Goal: Task Accomplishment & Management: Manage account settings

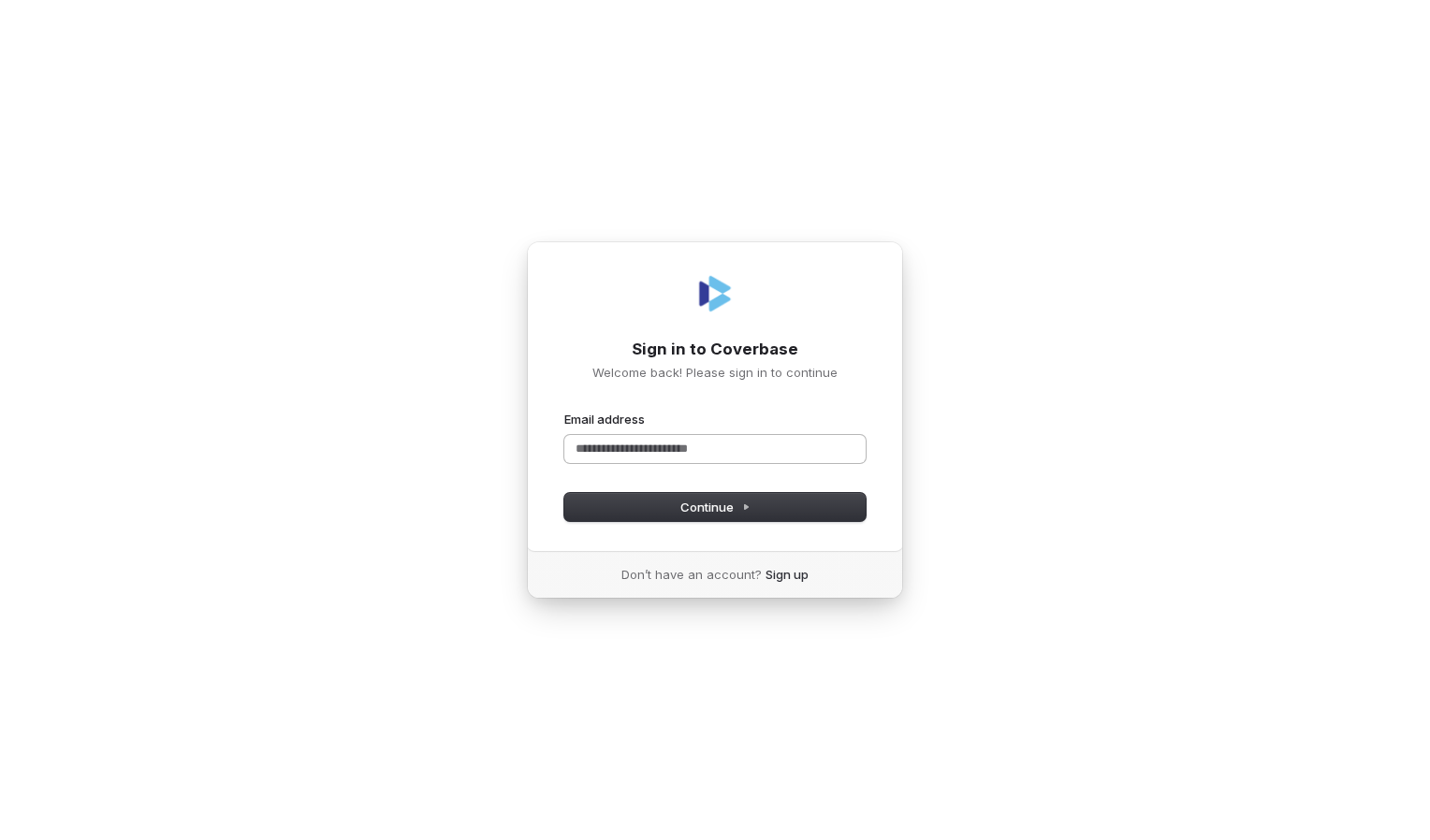
click at [614, 450] on input "Email address" at bounding box center [715, 448] width 302 height 28
click at [687, 503] on span "Continue" at bounding box center [716, 506] width 71 height 17
type input "**********"
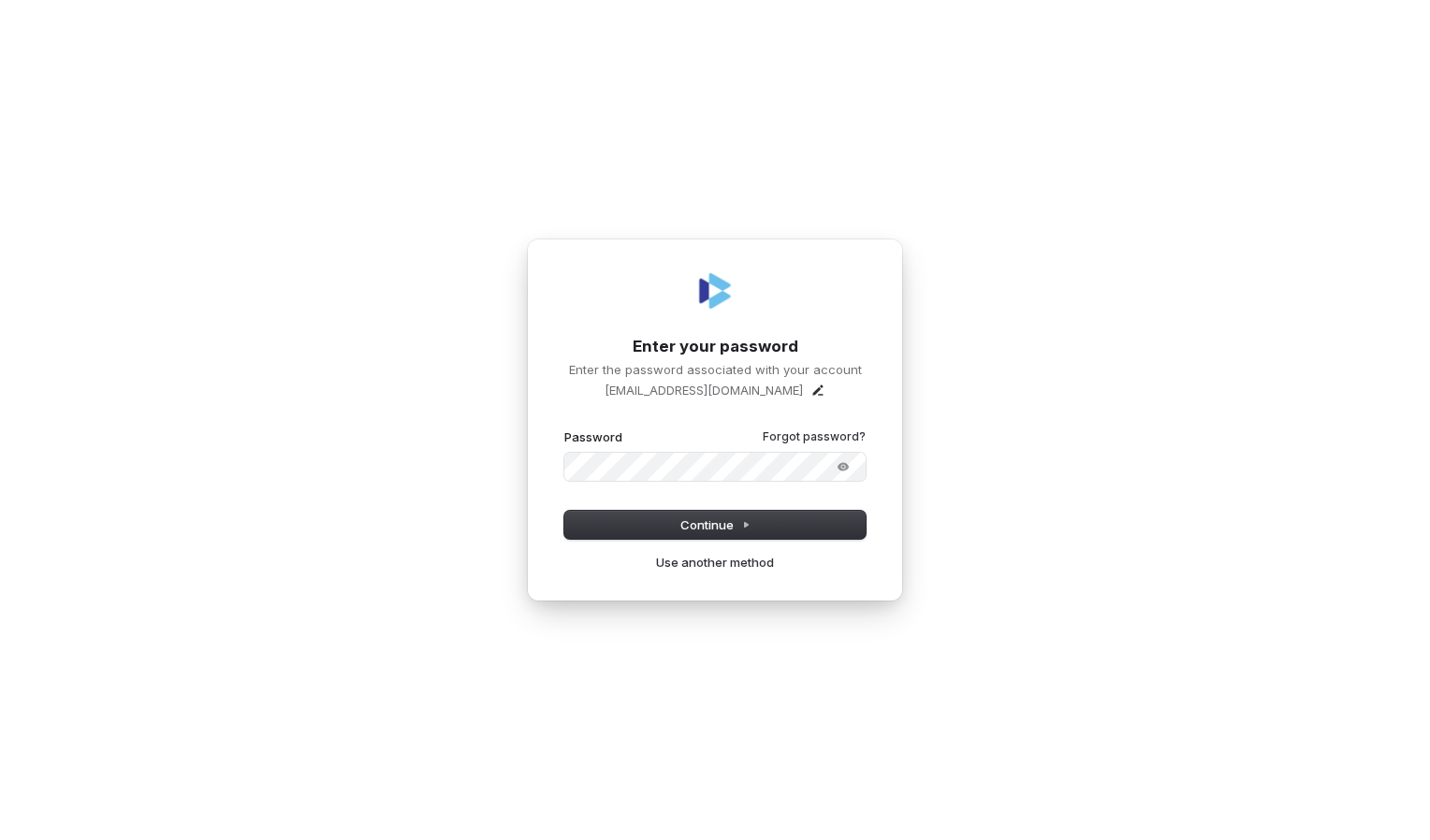
click at [277, 353] on div "**********" at bounding box center [715, 420] width 1430 height 840
click at [681, 524] on span "Continue" at bounding box center [716, 524] width 71 height 17
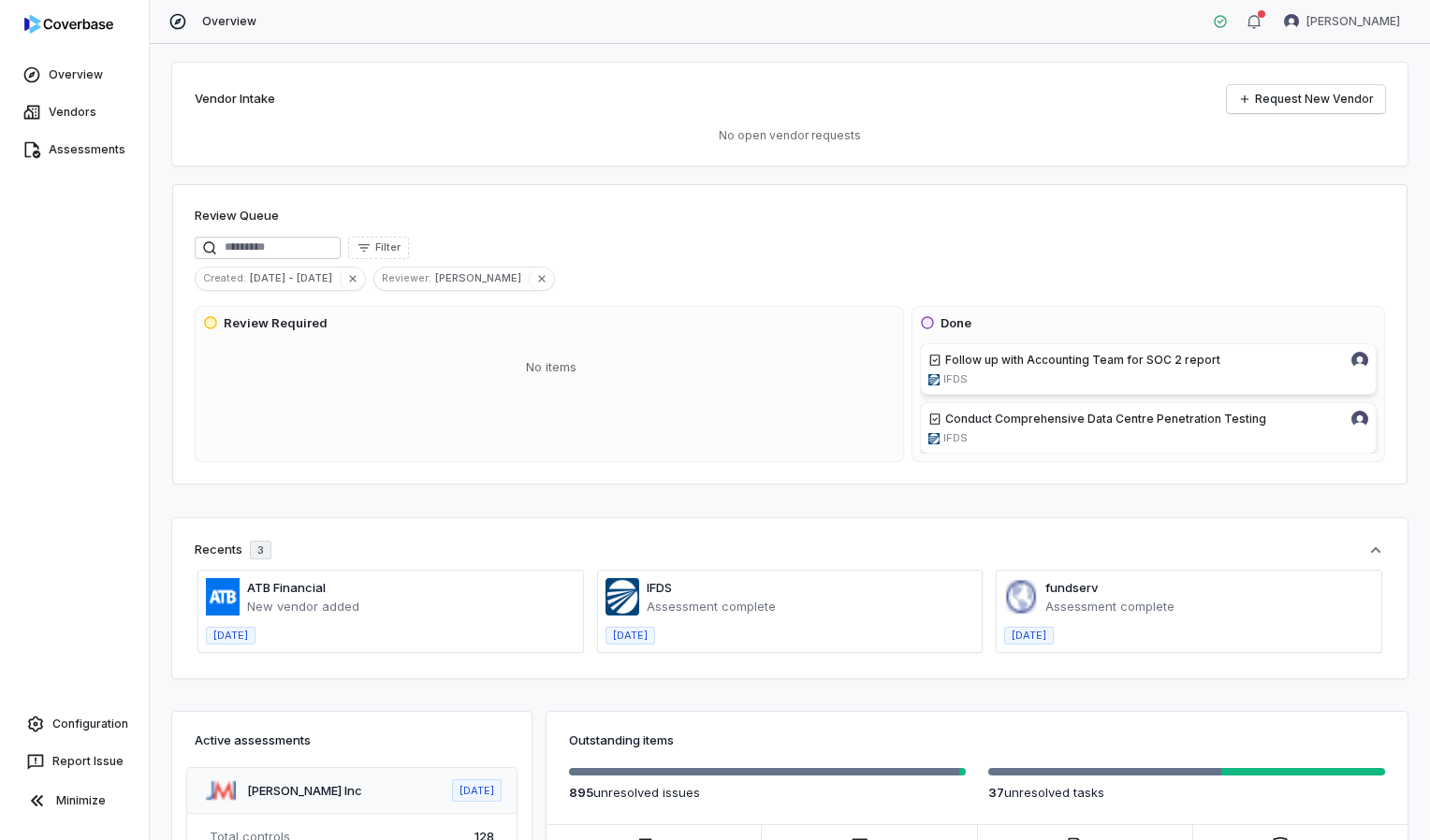
click at [664, 600] on span at bounding box center [790, 611] width 385 height 81
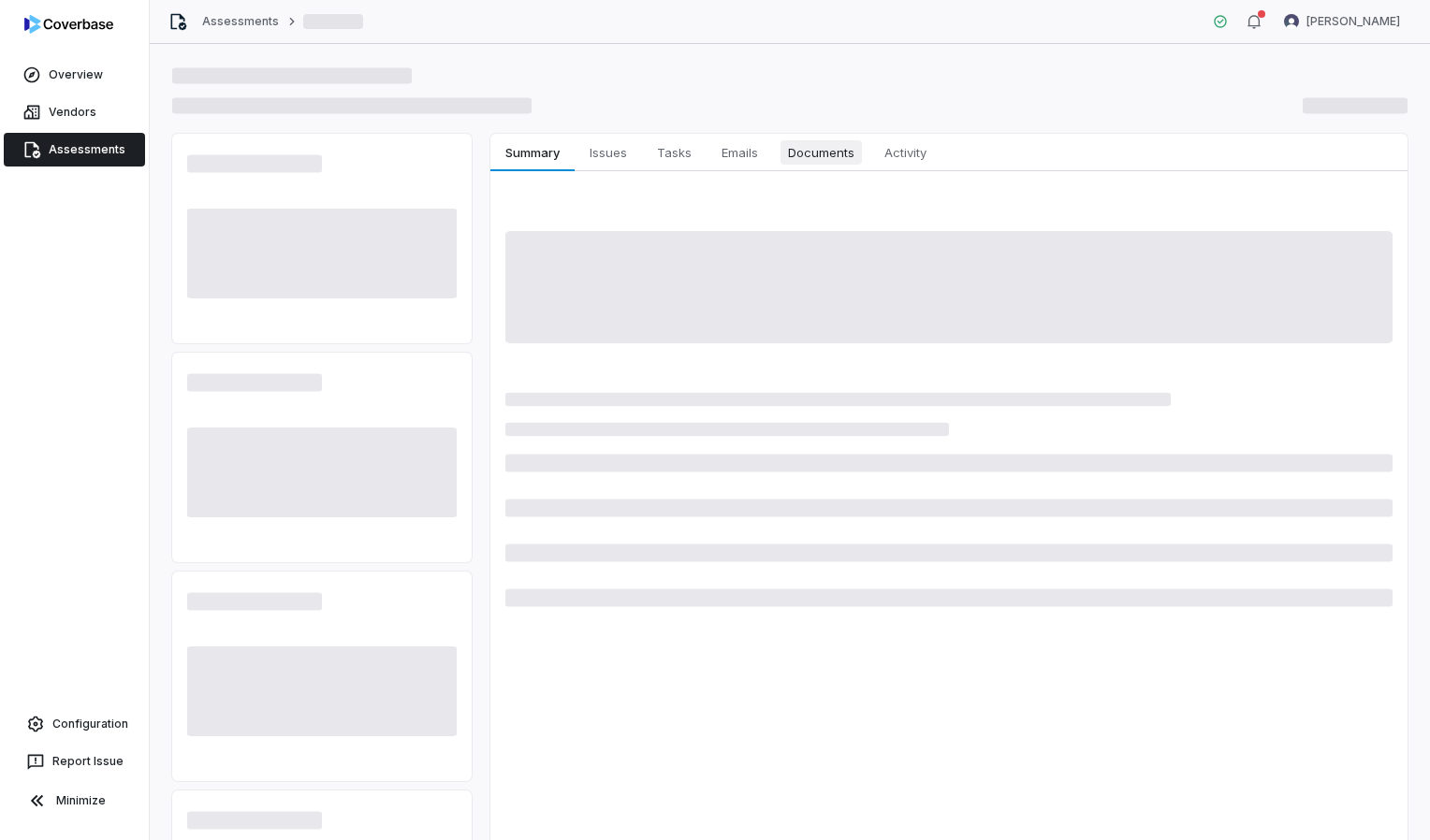
click at [816, 150] on span "Documents" at bounding box center [821, 152] width 81 height 24
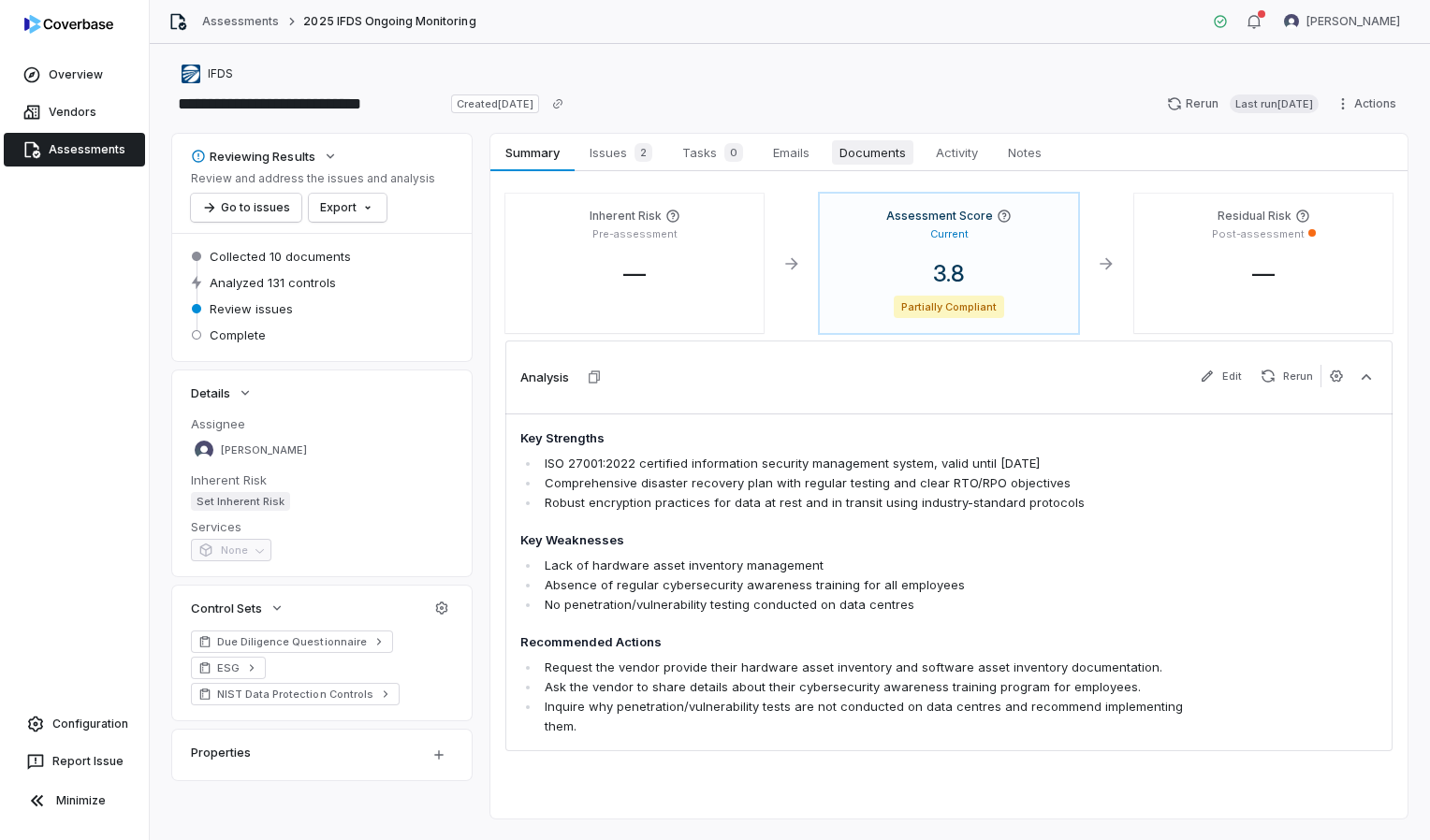
click at [872, 163] on span "Documents" at bounding box center [872, 152] width 81 height 24
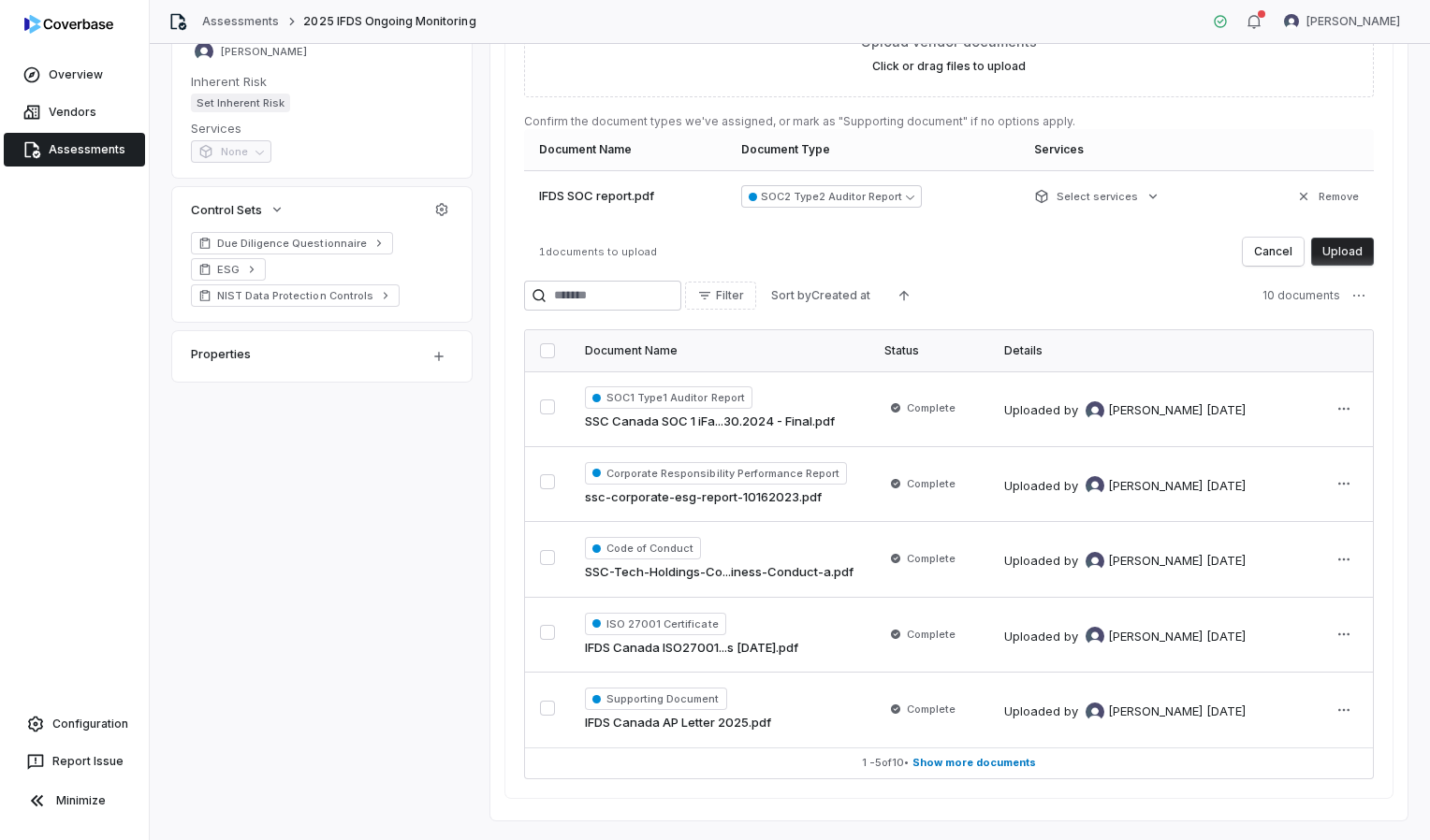
scroll to position [404, 0]
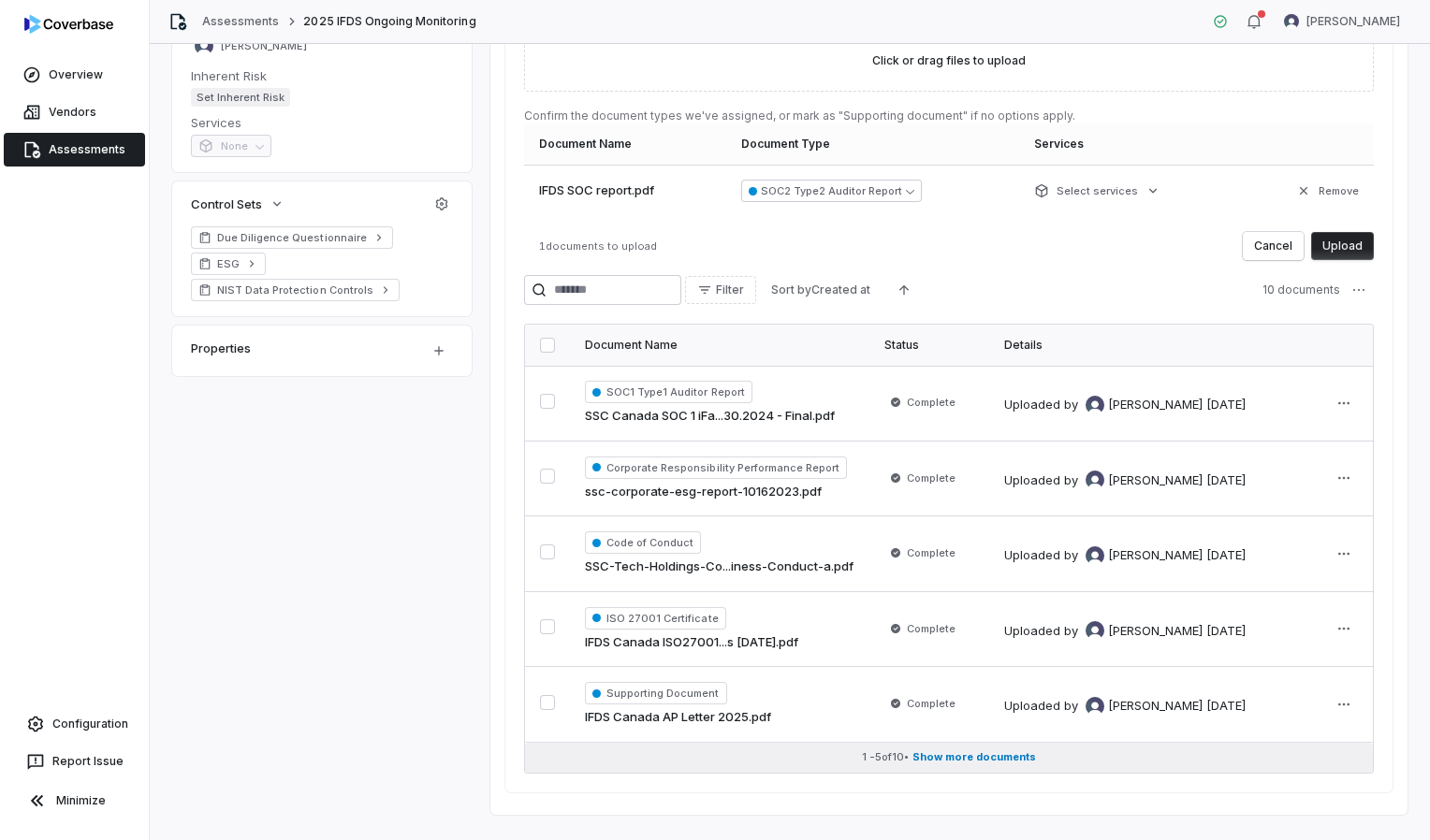
click at [945, 750] on span "Show more documents" at bounding box center [975, 757] width 123 height 14
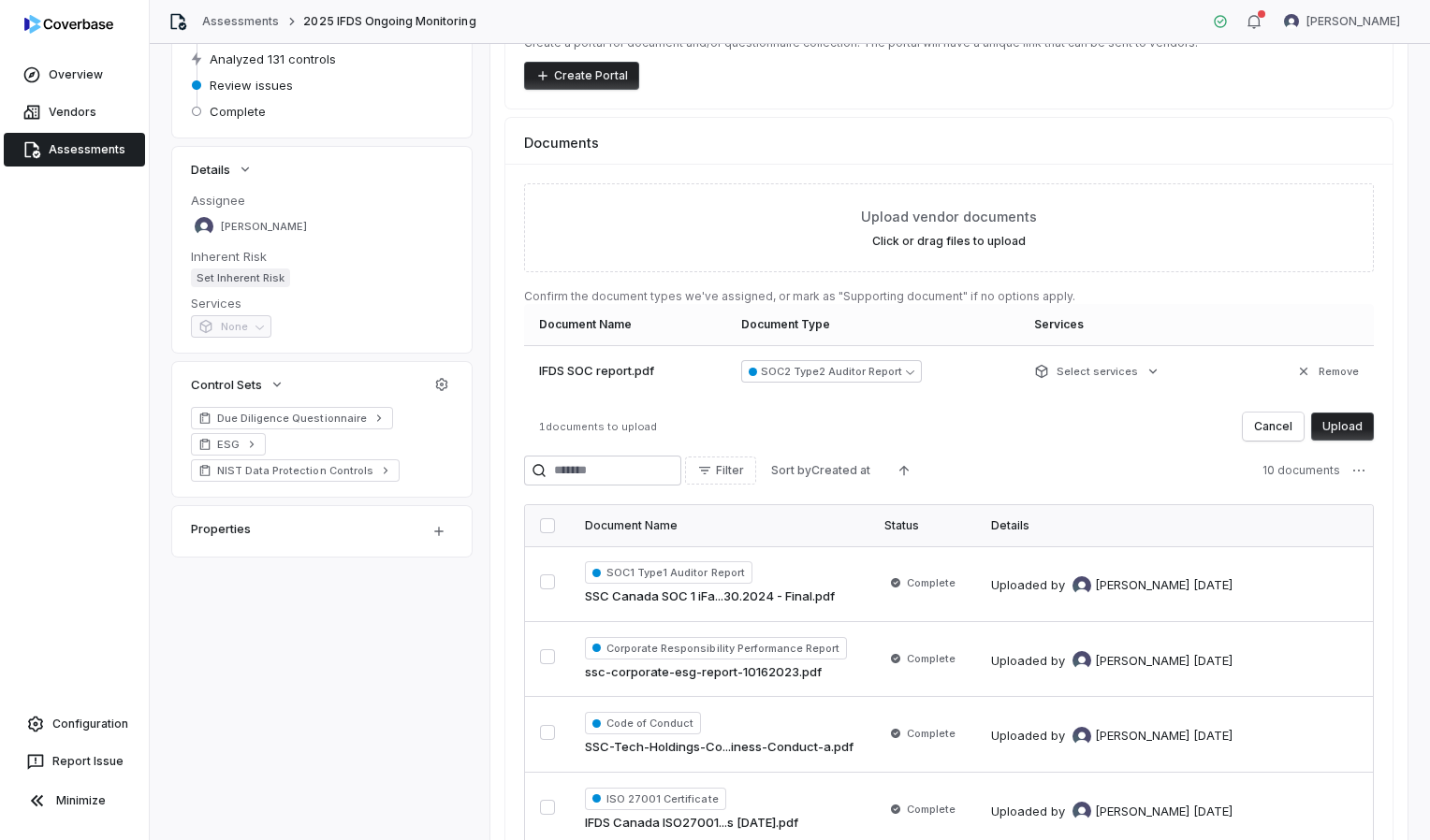
scroll to position [208, 0]
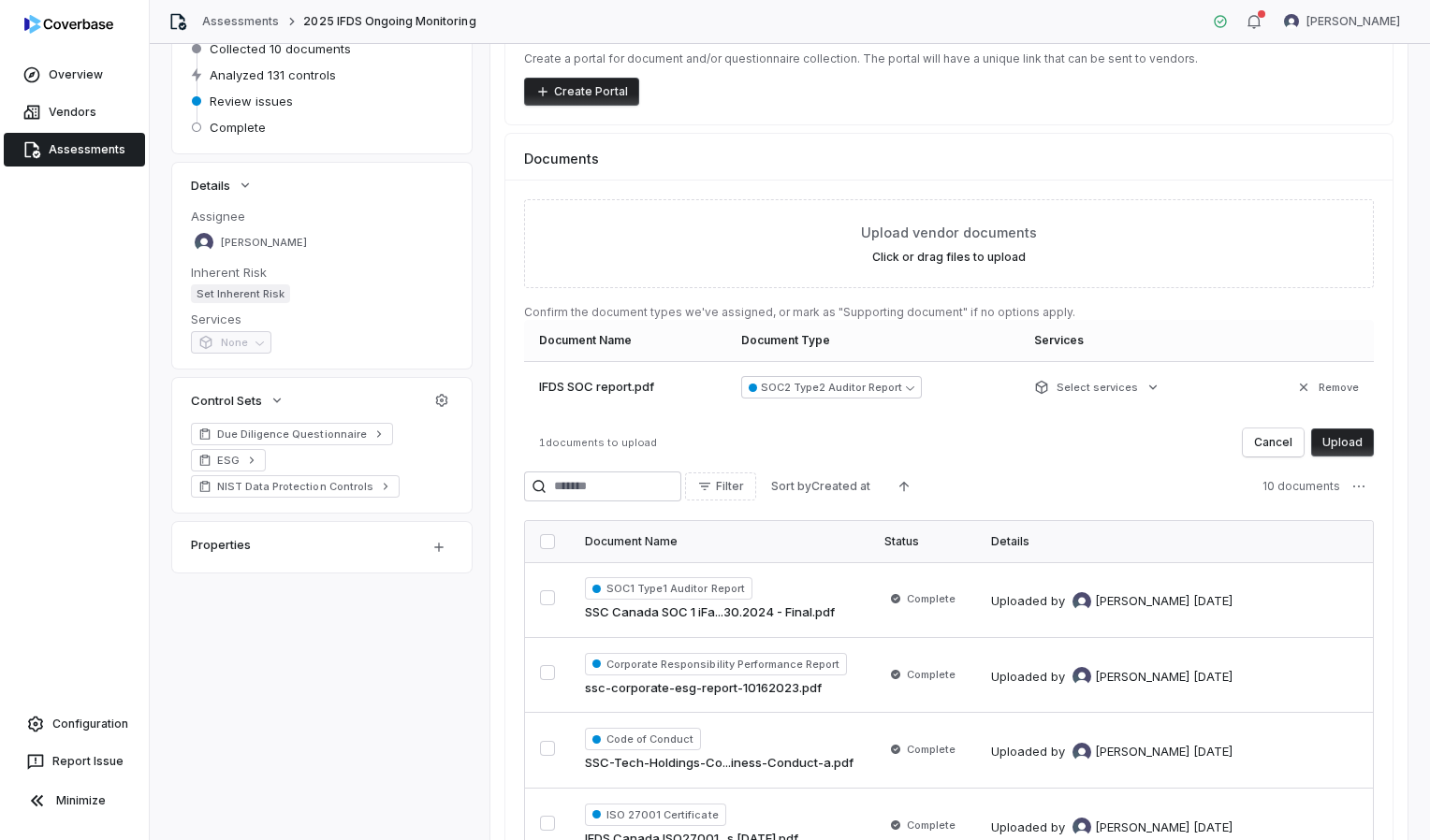
click at [1333, 442] on button "Upload" at bounding box center [1343, 443] width 63 height 28
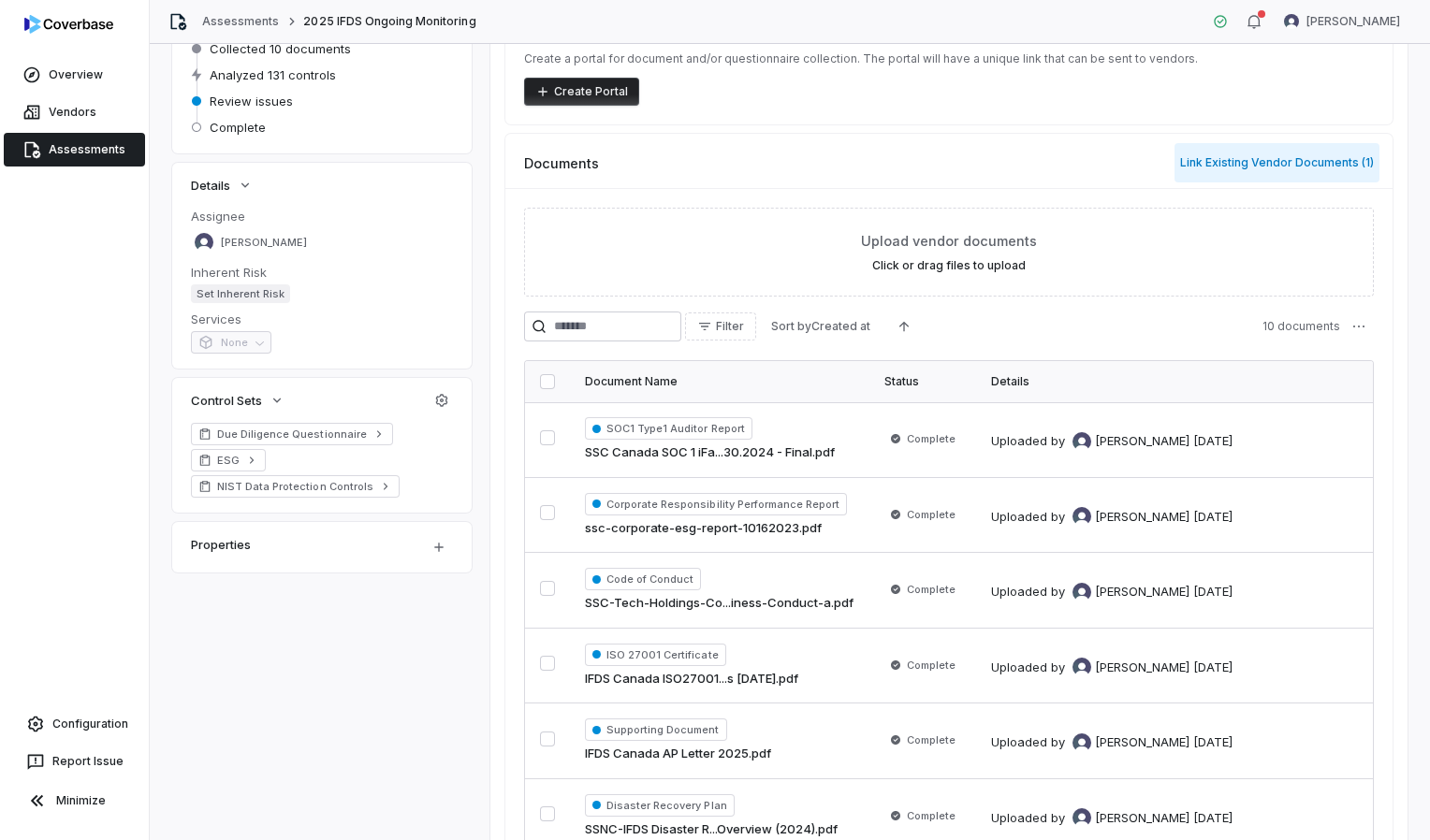
click at [1249, 159] on button "Link Existing Vendor Documents ( 1 )" at bounding box center [1276, 163] width 205 height 39
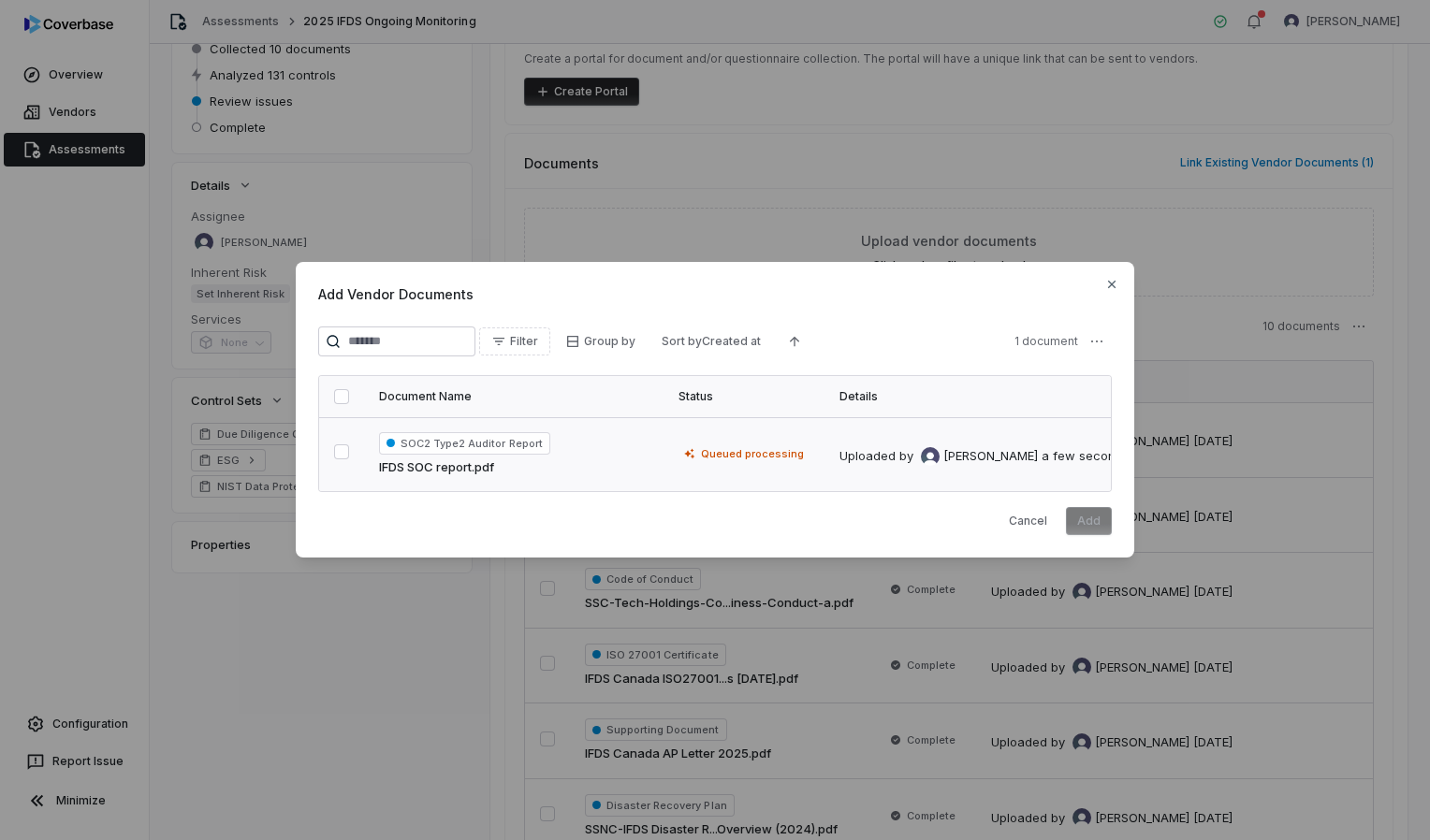
click at [346, 447] on button "button" at bounding box center [341, 451] width 15 height 15
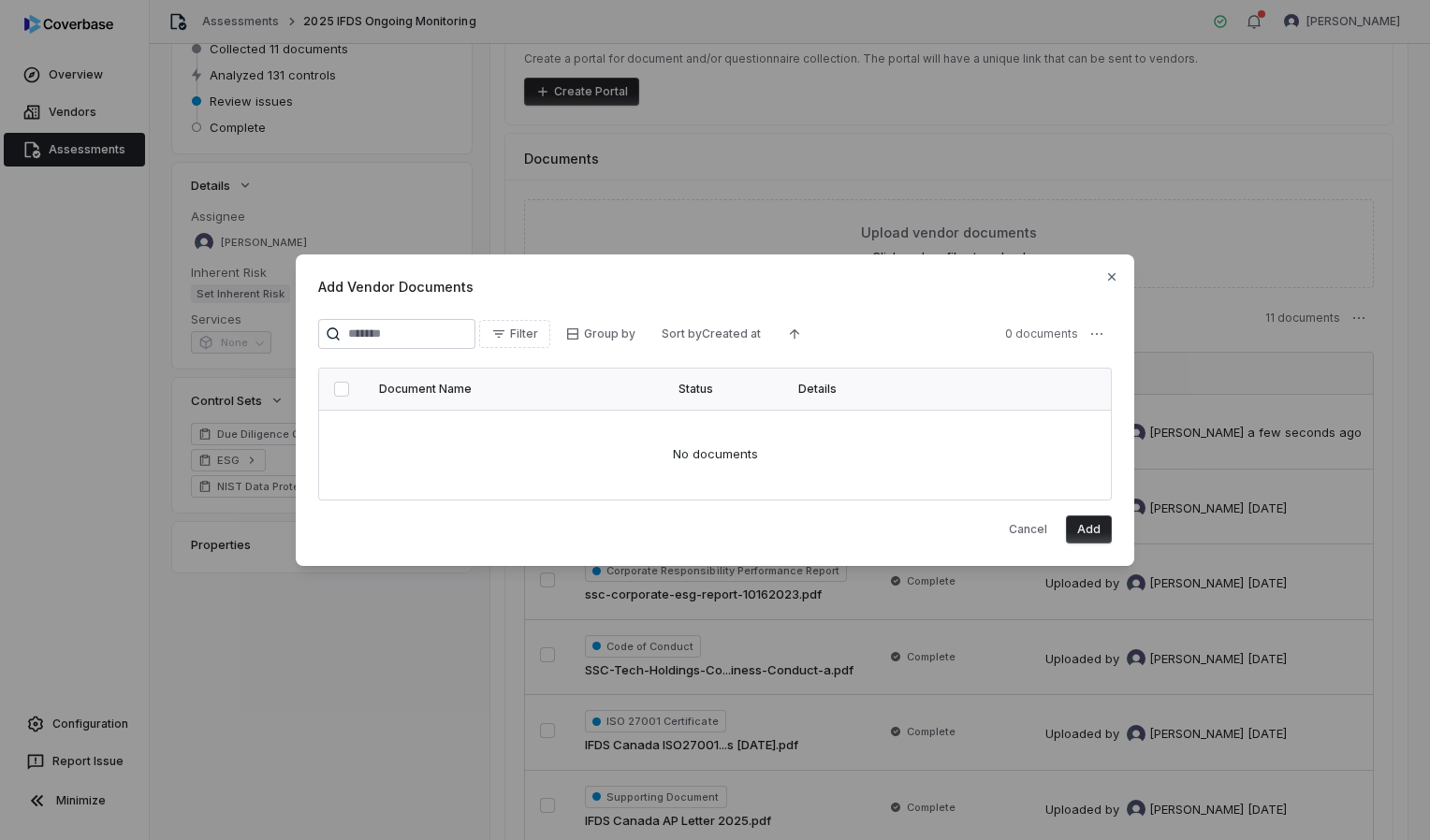
click at [1099, 530] on button "Add" at bounding box center [1088, 529] width 46 height 28
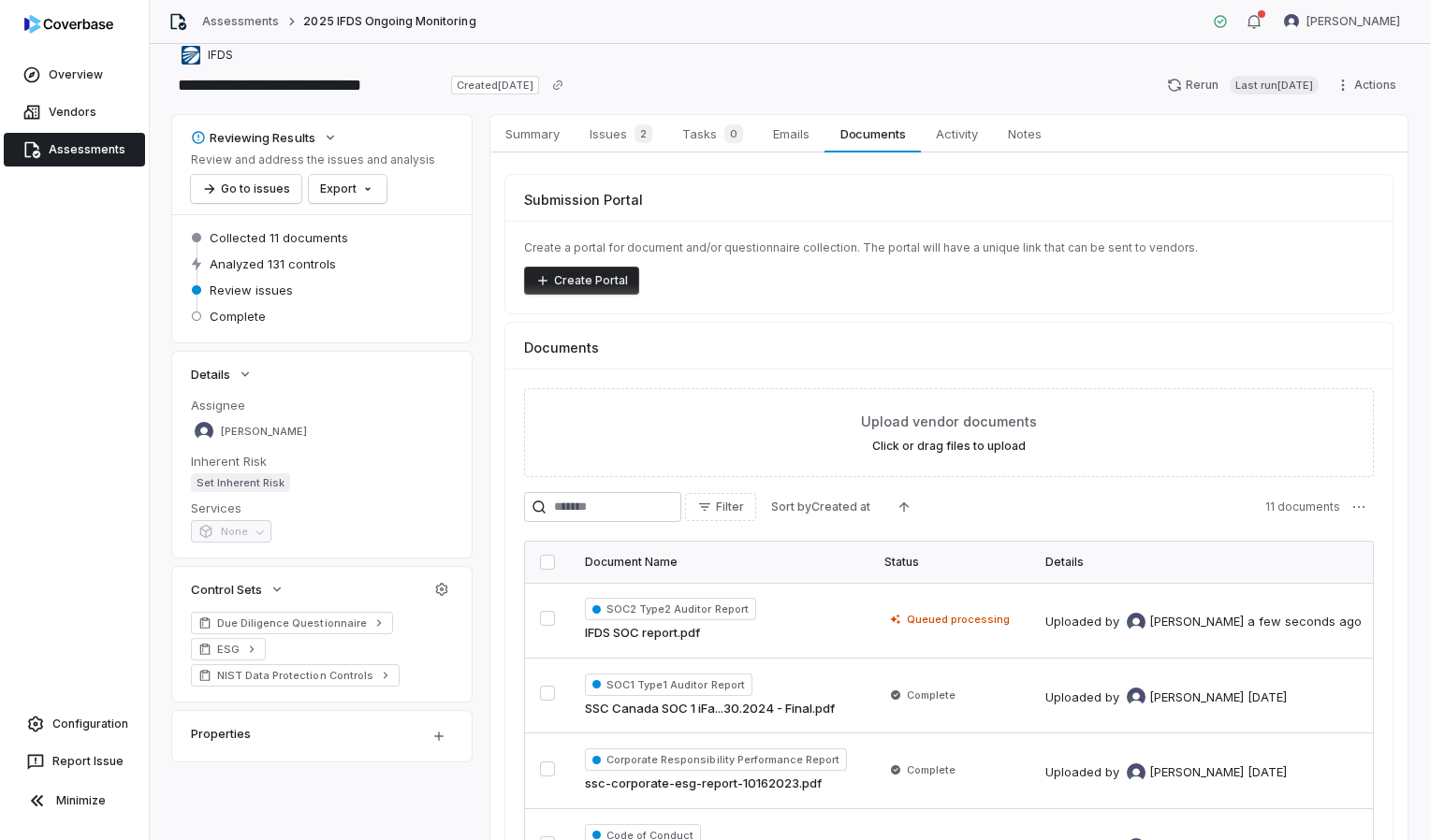
scroll to position [0, 0]
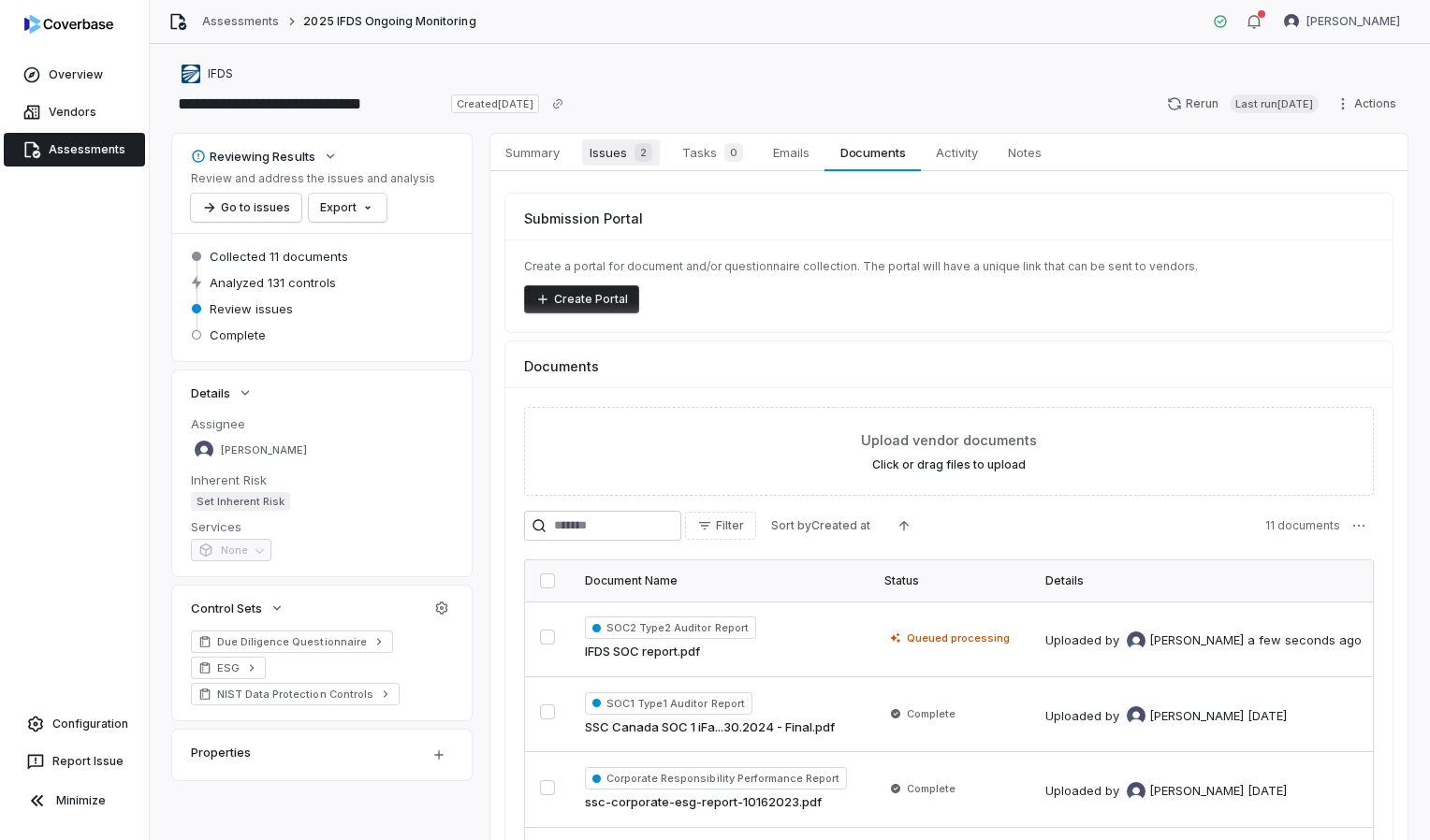
click at [617, 154] on span "Issues 2" at bounding box center [620, 152] width 77 height 26
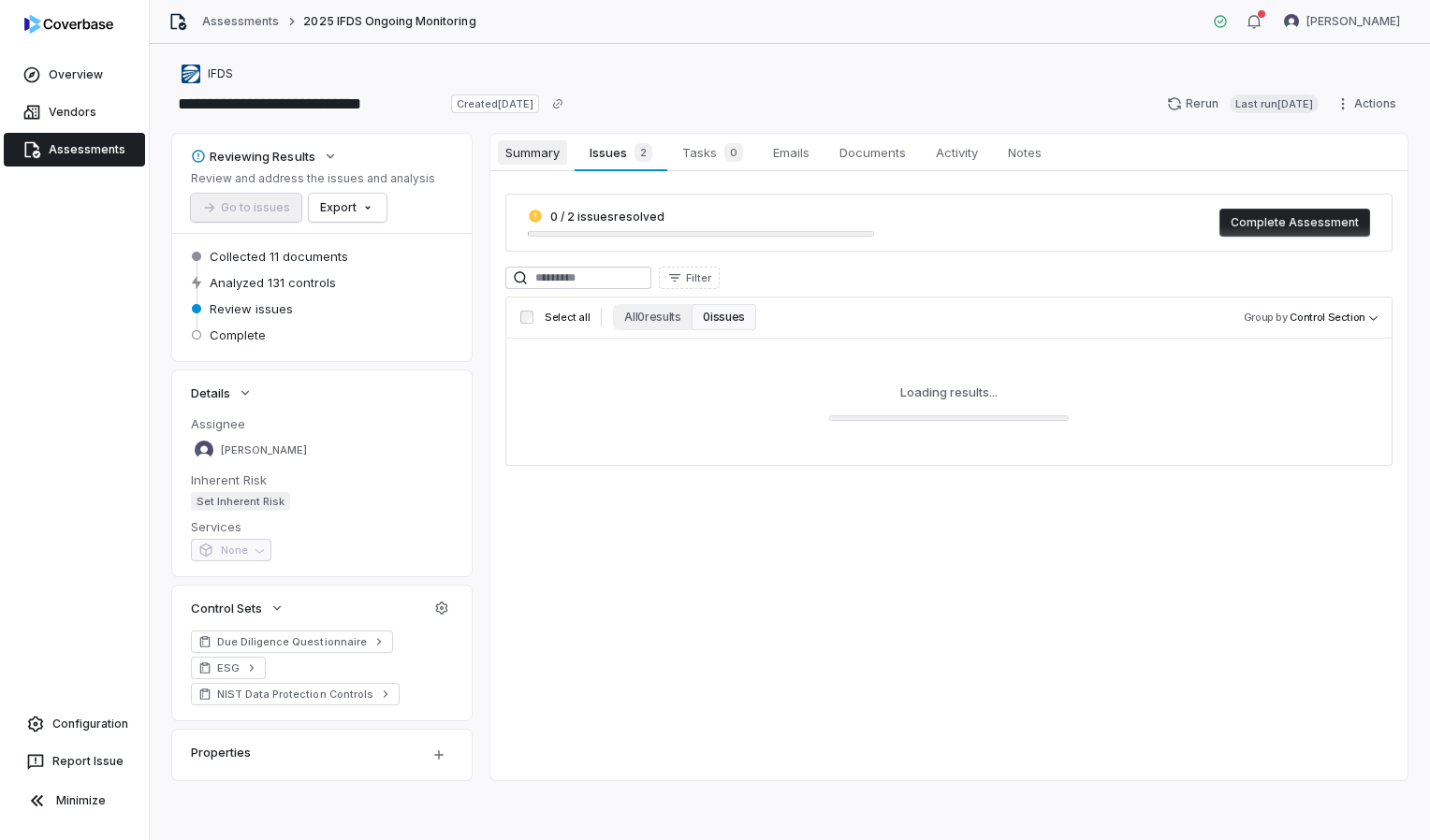
click at [532, 150] on span "Summary" at bounding box center [532, 152] width 70 height 24
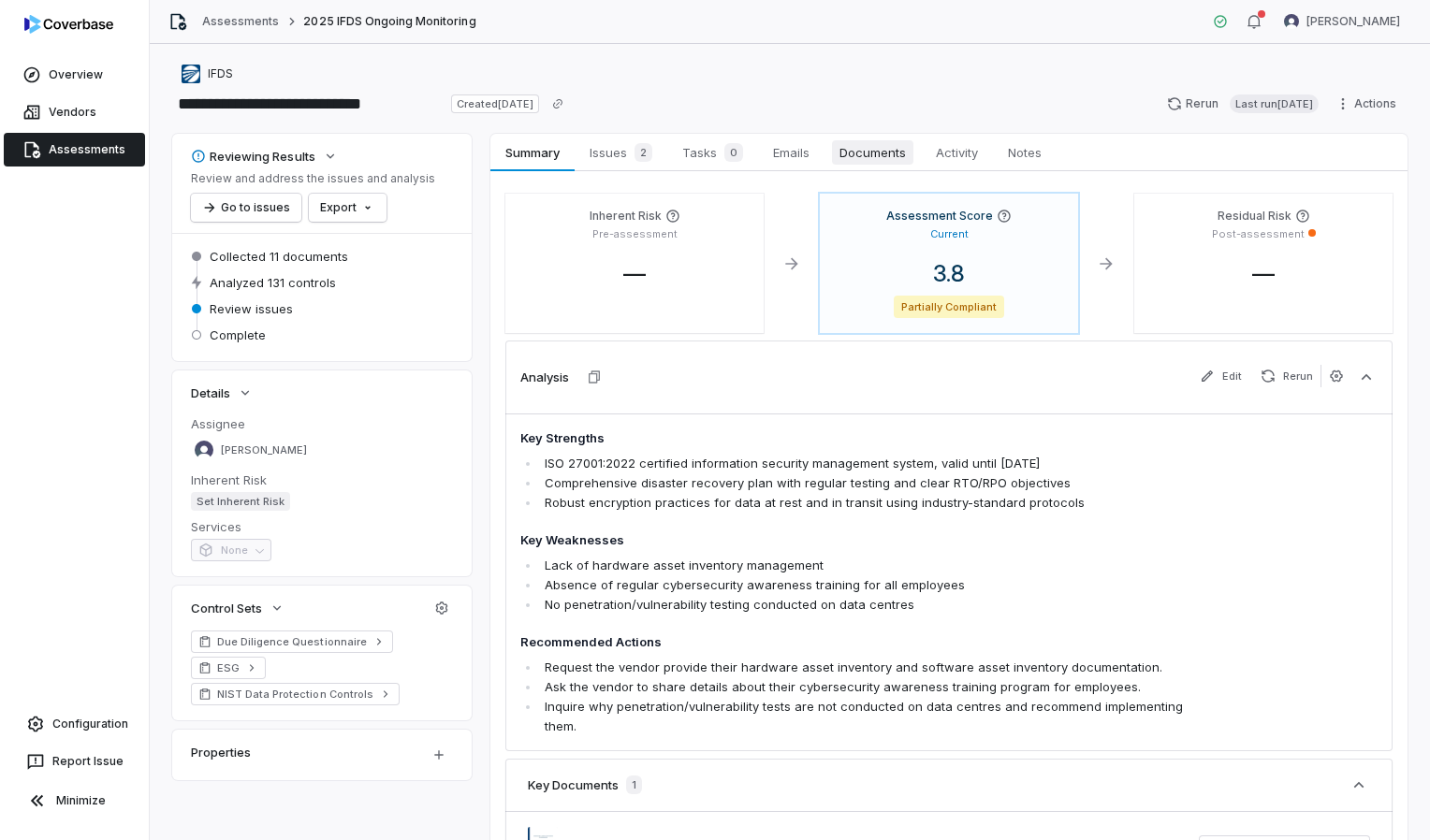
click at [876, 161] on span "Documents" at bounding box center [872, 152] width 81 height 24
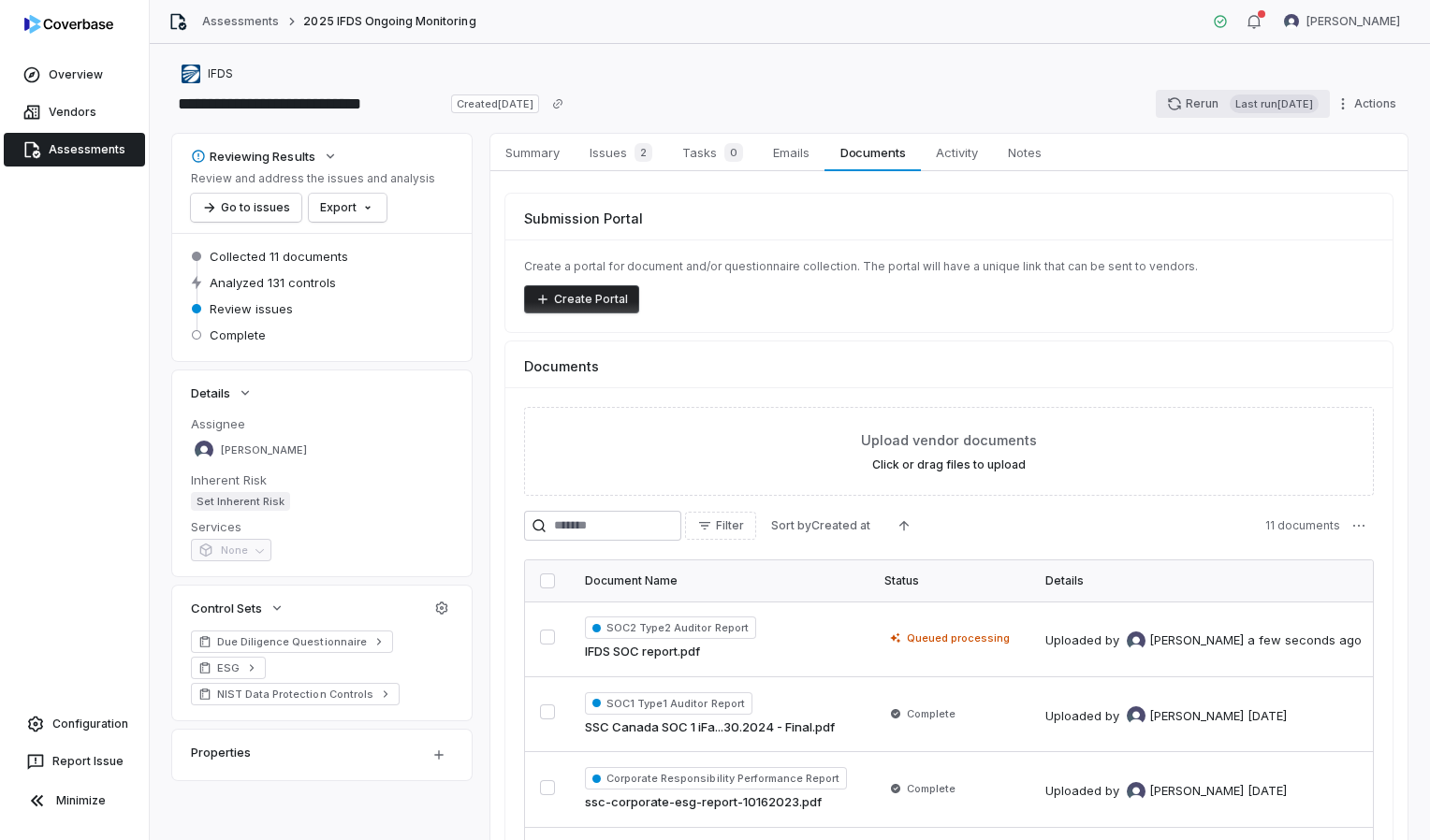
click at [1164, 101] on button "Rerun Last run [DATE]" at bounding box center [1243, 104] width 174 height 28
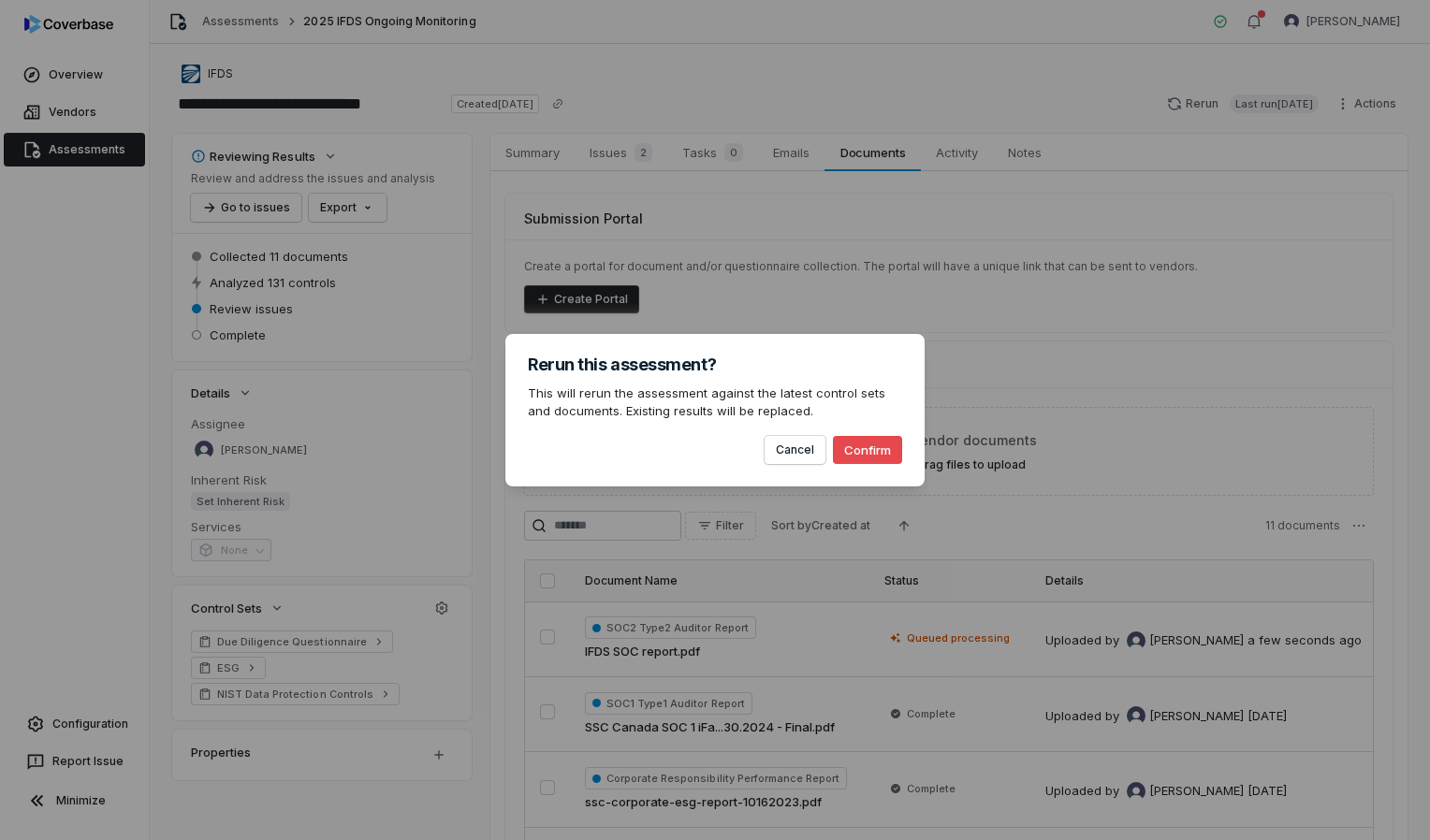
click at [869, 447] on button "Confirm" at bounding box center [867, 449] width 70 height 28
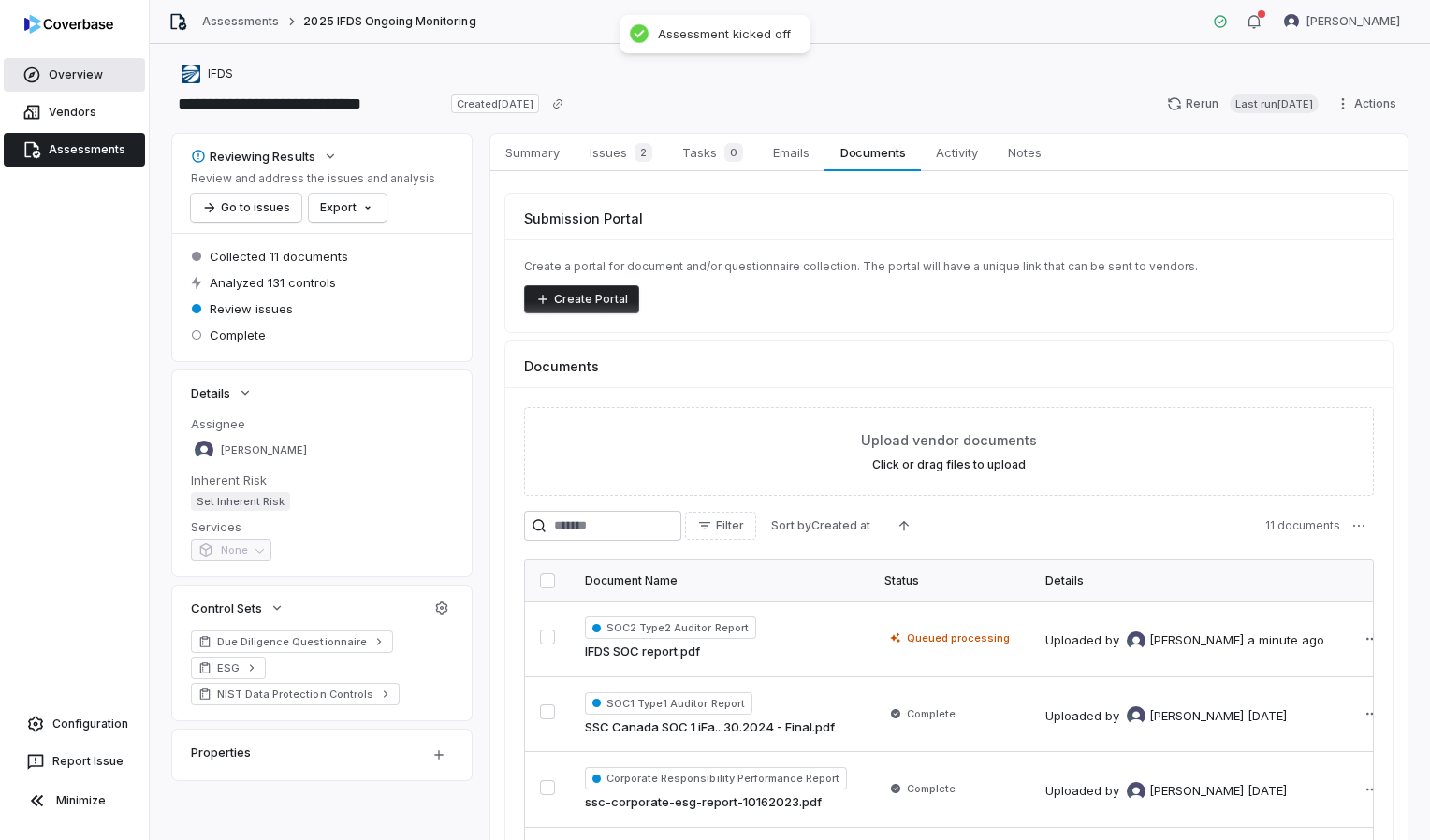
click at [73, 77] on link "Overview" at bounding box center [74, 74] width 141 height 33
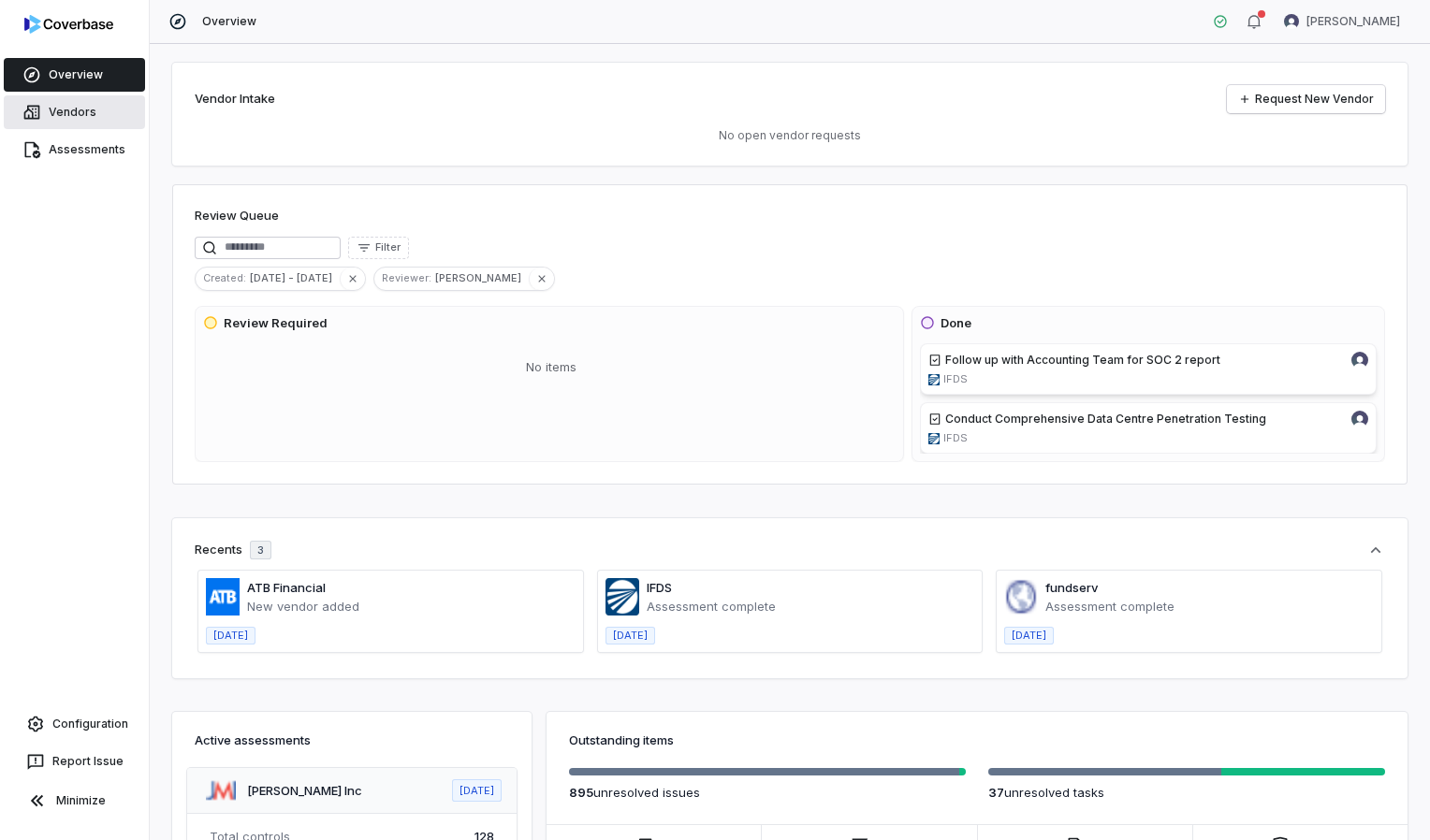
click at [82, 110] on link "Vendors" at bounding box center [74, 112] width 141 height 33
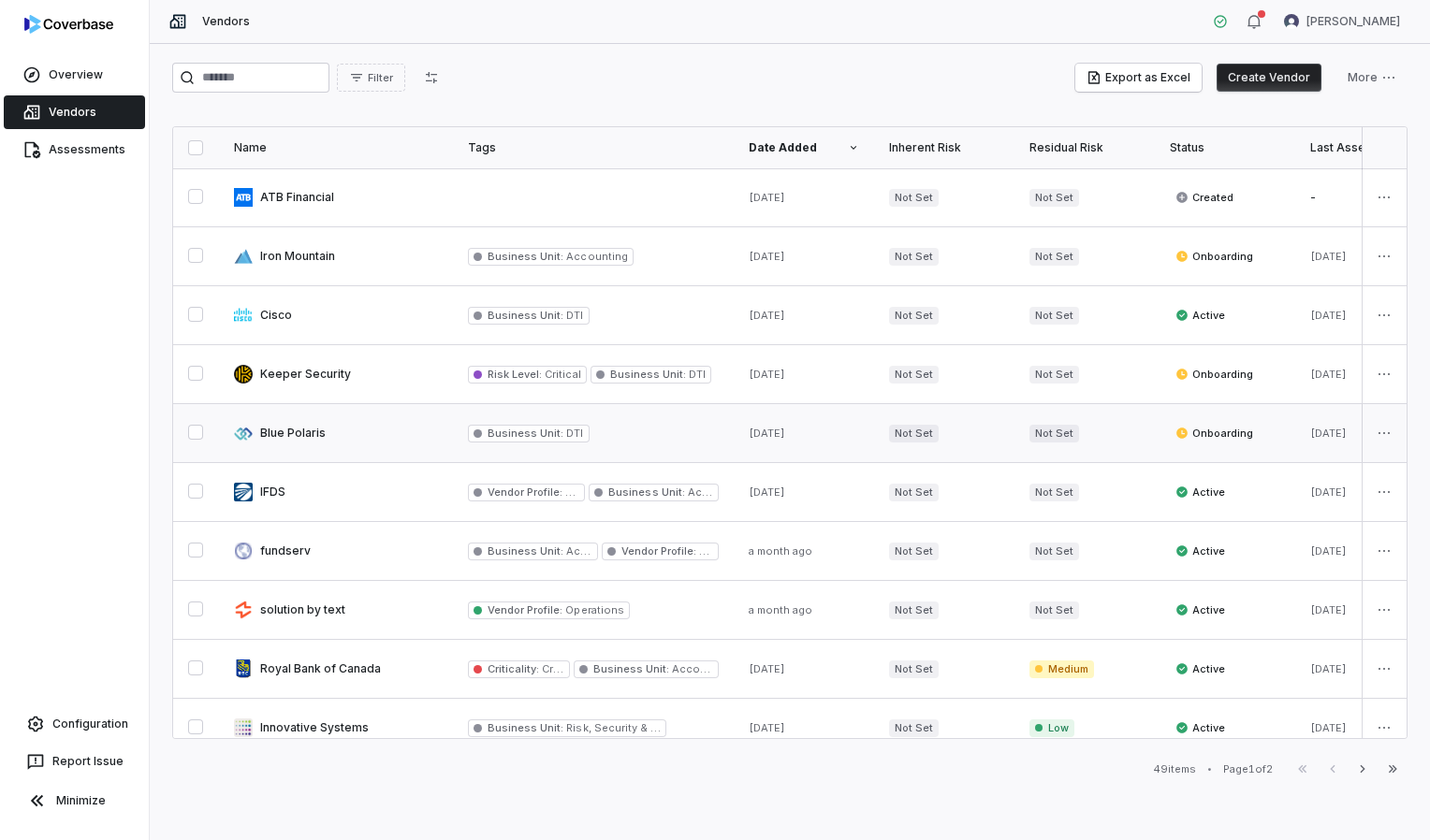
drag, startPoint x: 1406, startPoint y: 316, endPoint x: 1394, endPoint y: 407, distance: 91.8
click at [1394, 407] on div "Name Tags Date Added Inherent Risk Residual Risk Status Last Assessed Assessmen…" at bounding box center [789, 433] width 1235 height 613
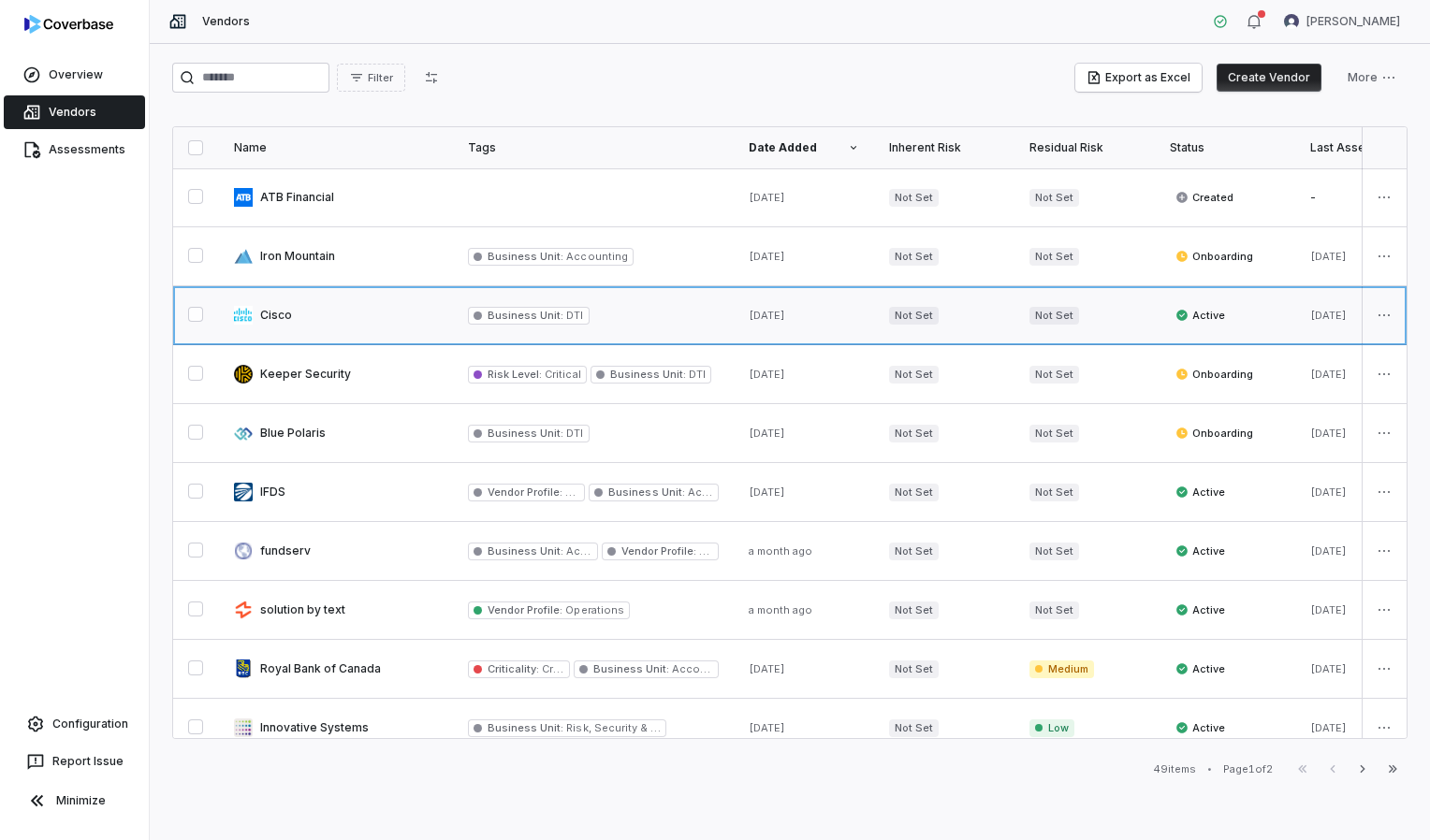
click at [694, 326] on link at bounding box center [593, 314] width 281 height 58
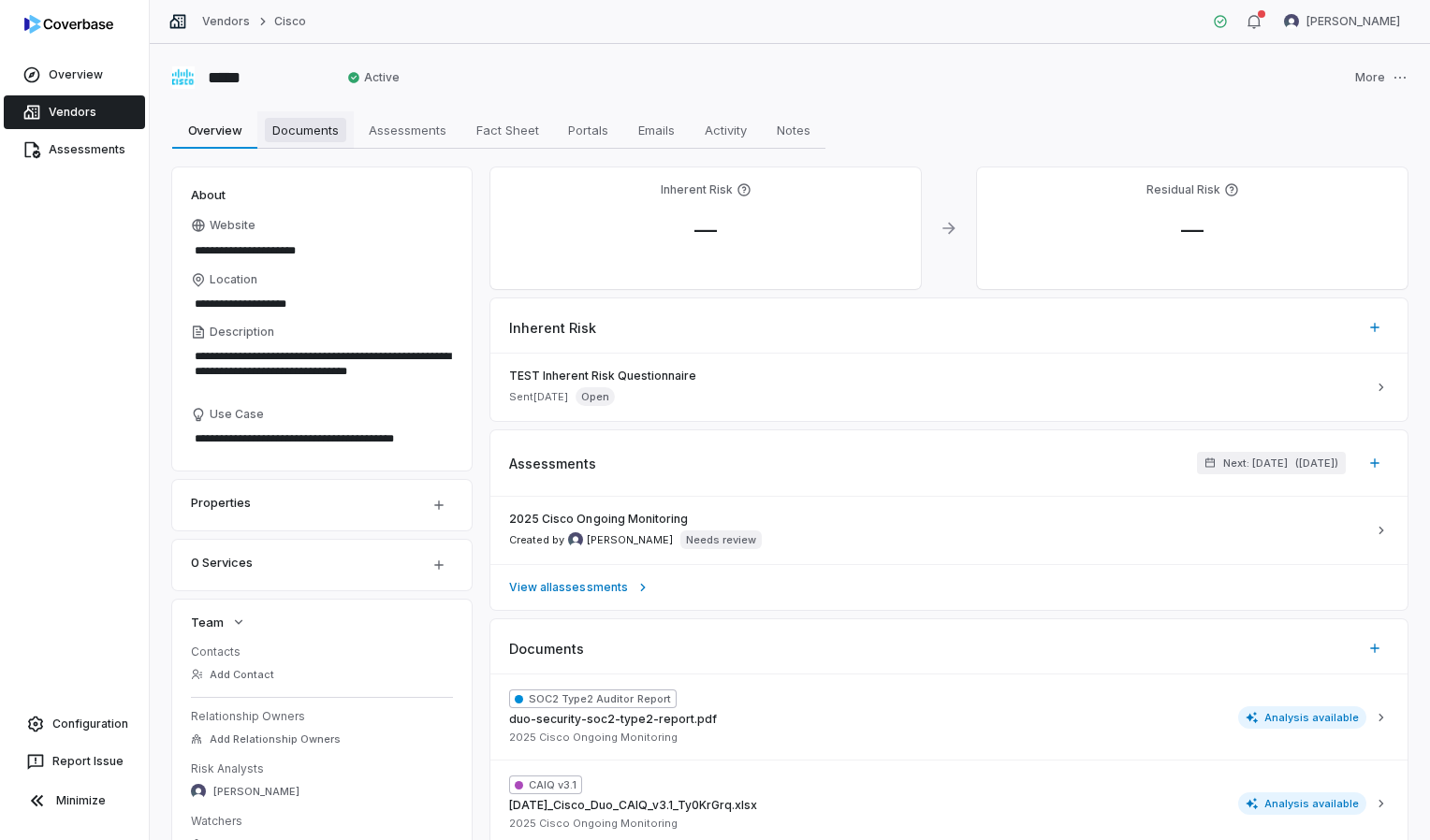
click at [327, 127] on span "Documents" at bounding box center [305, 129] width 81 height 24
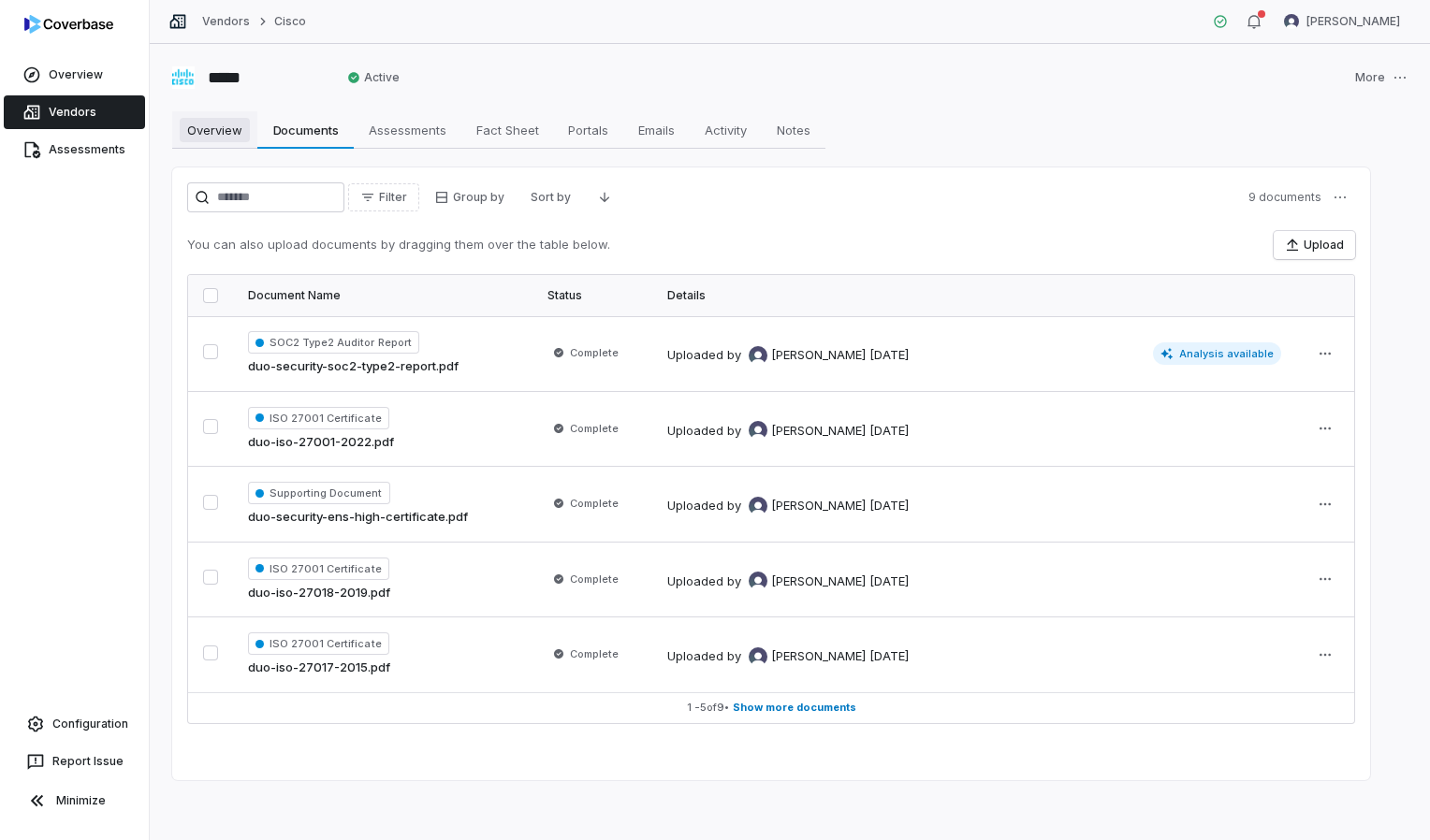
click at [225, 128] on span "Overview" at bounding box center [214, 129] width 71 height 24
type textarea "*"
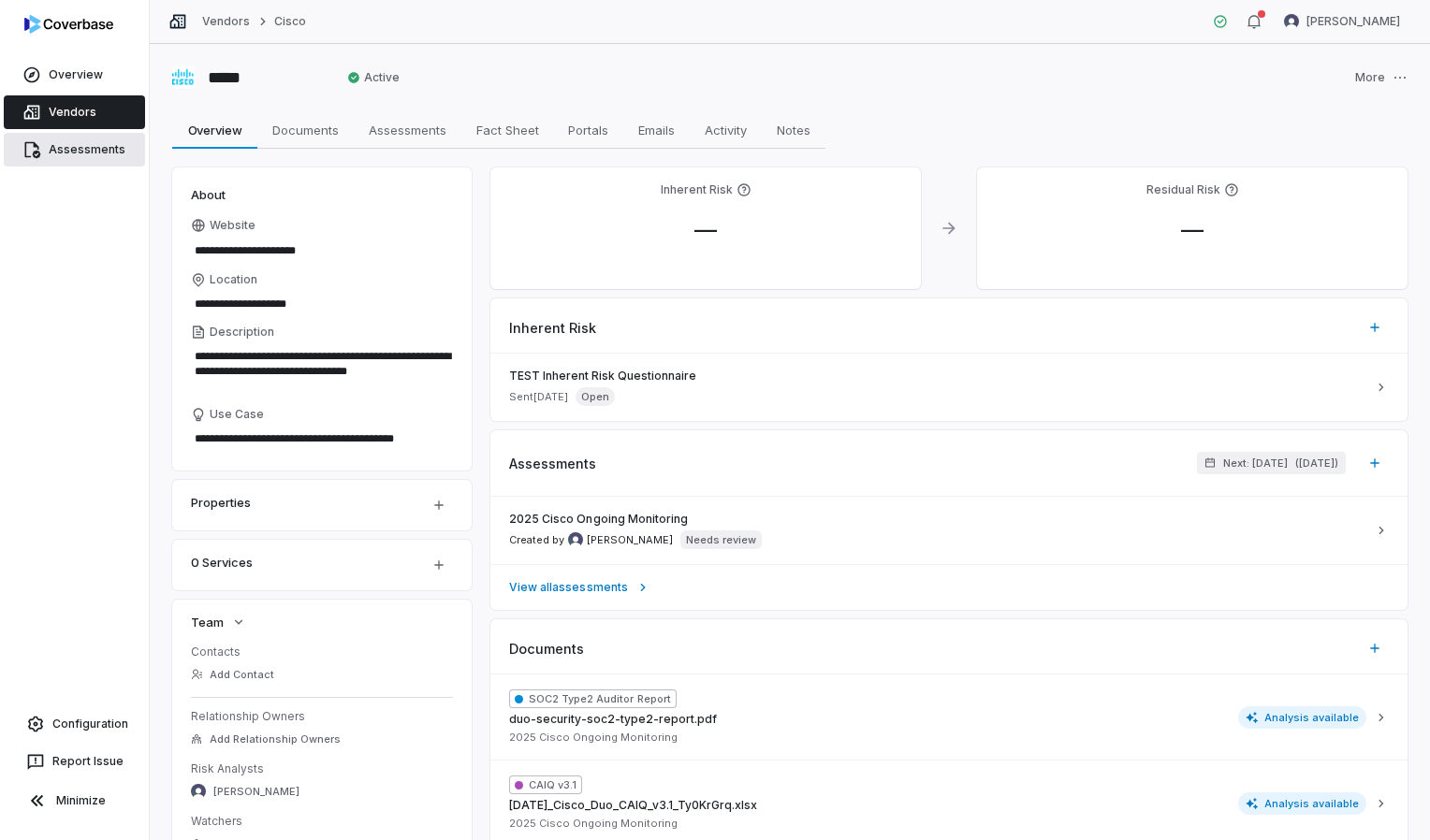
click at [51, 149] on link "Assessments" at bounding box center [74, 150] width 141 height 33
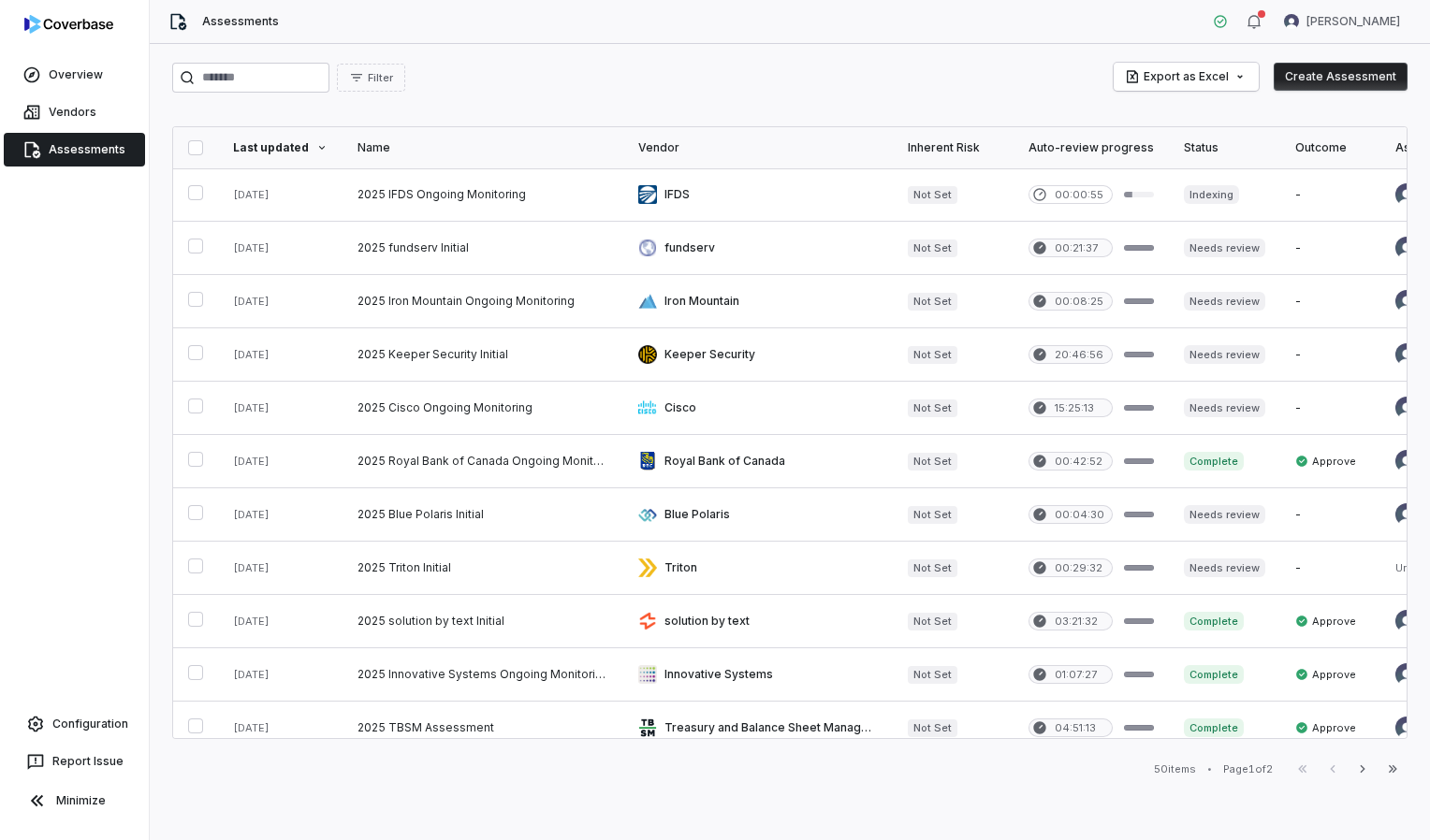
drag, startPoint x: 1313, startPoint y: 24, endPoint x: 959, endPoint y: 50, distance: 355.0
click at [959, 50] on div "Filter Export as Excel Create Assessment Last updated Name Vendor Inherent Risk…" at bounding box center [789, 442] width 1280 height 796
click at [1354, 22] on html "Overview Vendors Assessments Configuration Report Issue Minimize Assessments [P…" at bounding box center [715, 420] width 1430 height 840
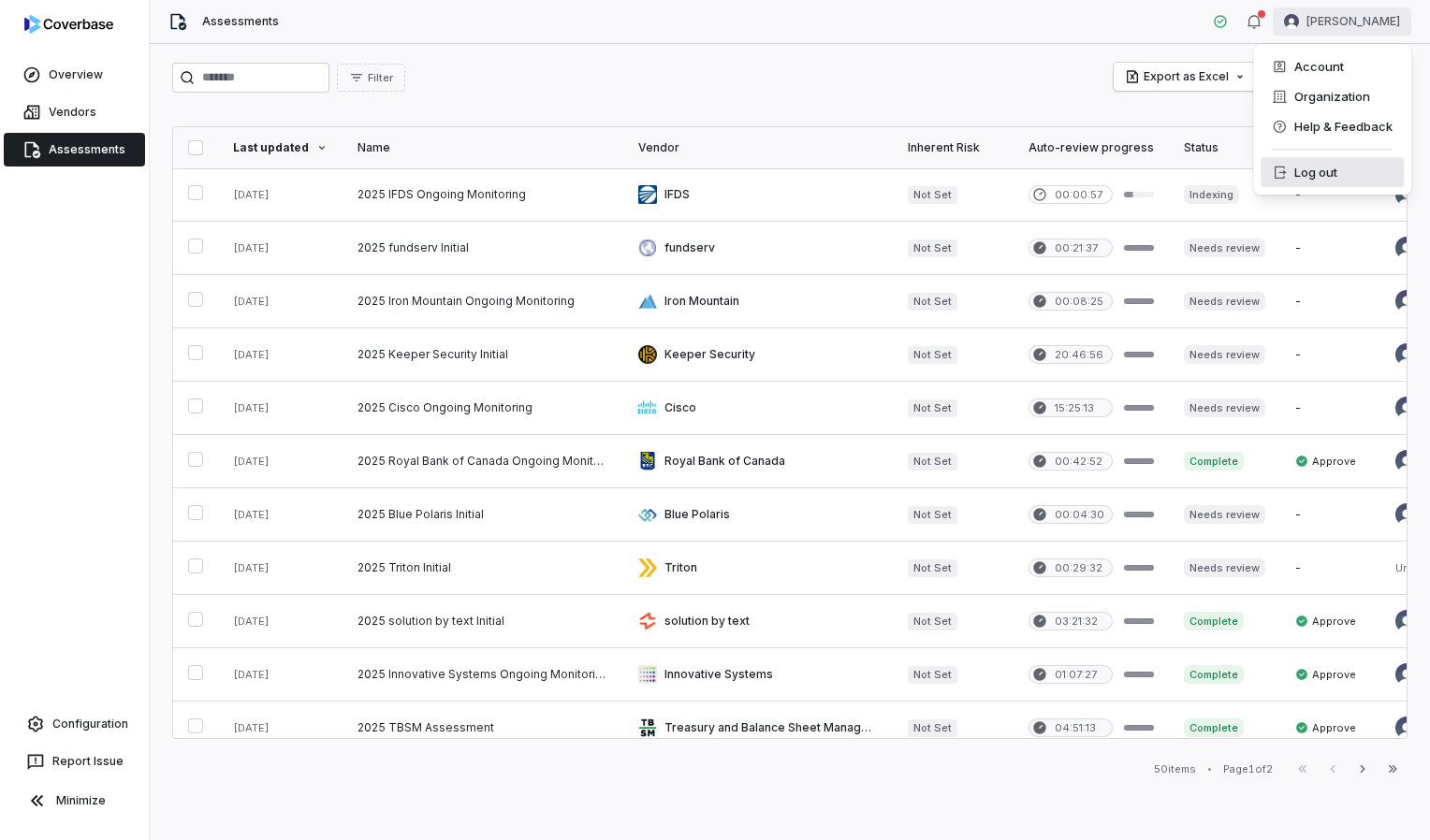
click at [1299, 174] on div "Log out" at bounding box center [1332, 172] width 143 height 30
